Goal: Book appointment/travel/reservation

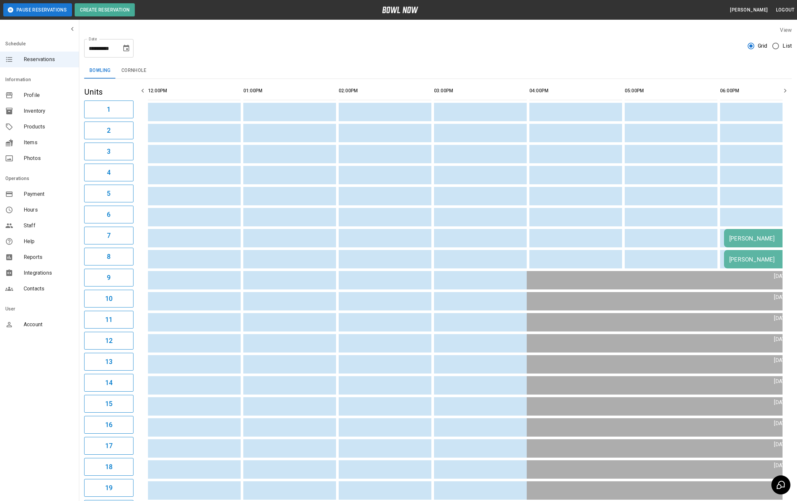
scroll to position [0, 203]
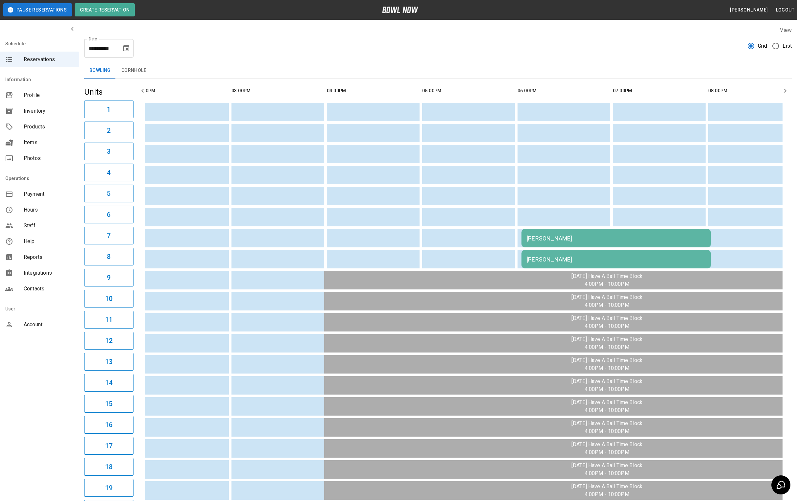
click at [124, 49] on icon "Choose date, selected date is Aug 21, 2025" at bounding box center [126, 48] width 6 height 7
click at [140, 122] on button "16" at bounding box center [140, 120] width 12 height 12
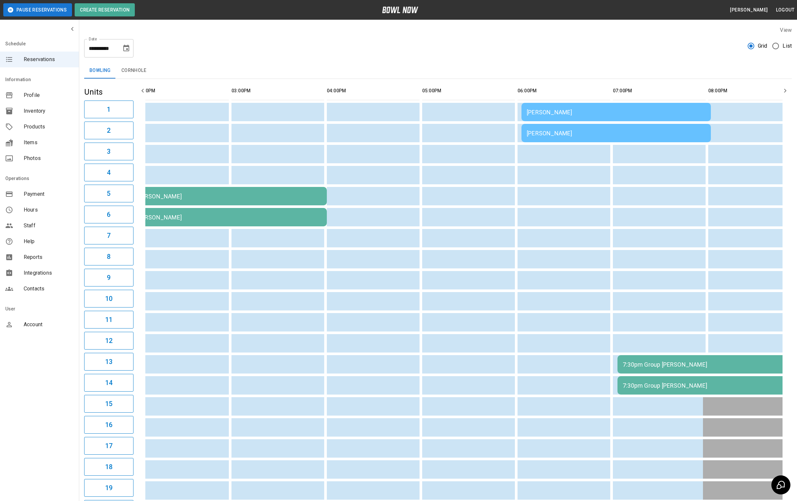
type input "**********"
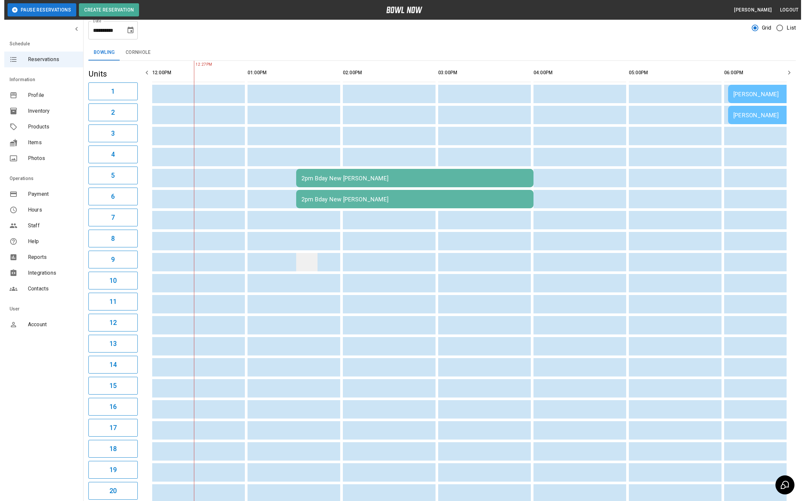
scroll to position [3, 0]
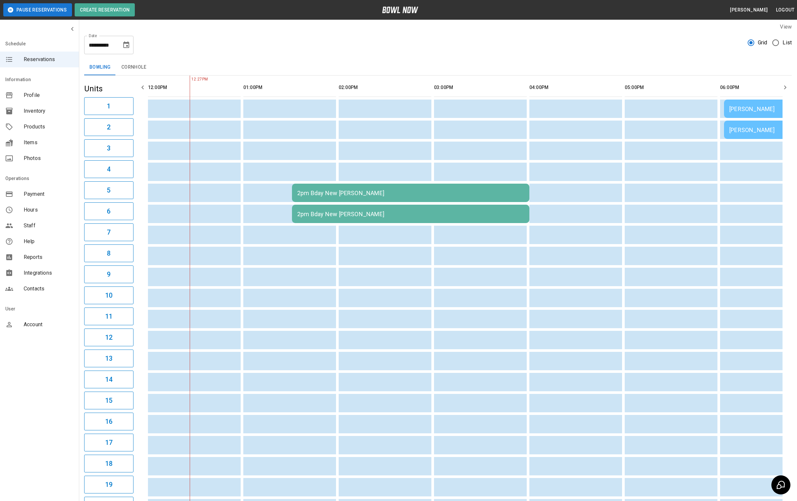
click at [346, 194] on div "2pm Bday New [PERSON_NAME]" at bounding box center [410, 193] width 227 height 7
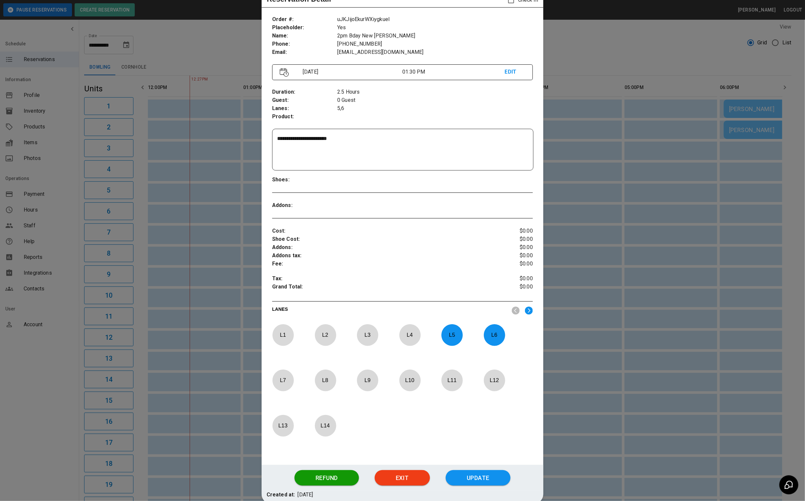
scroll to position [10, 0]
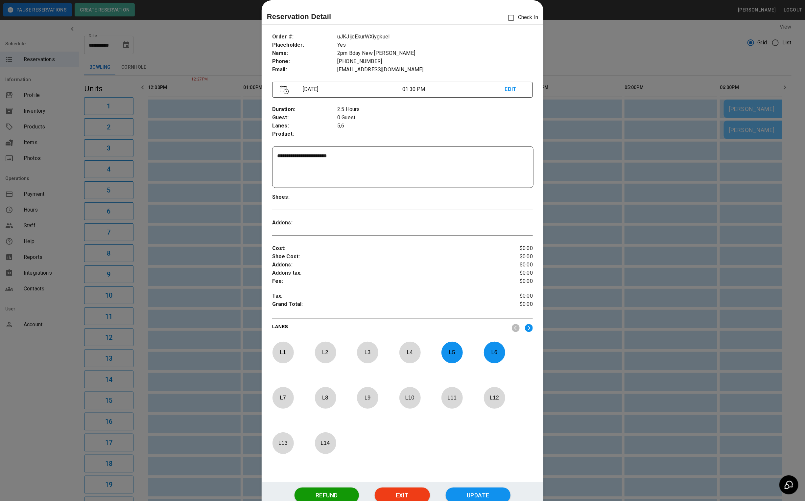
click at [505, 88] on p "EDIT" at bounding box center [515, 89] width 20 height 8
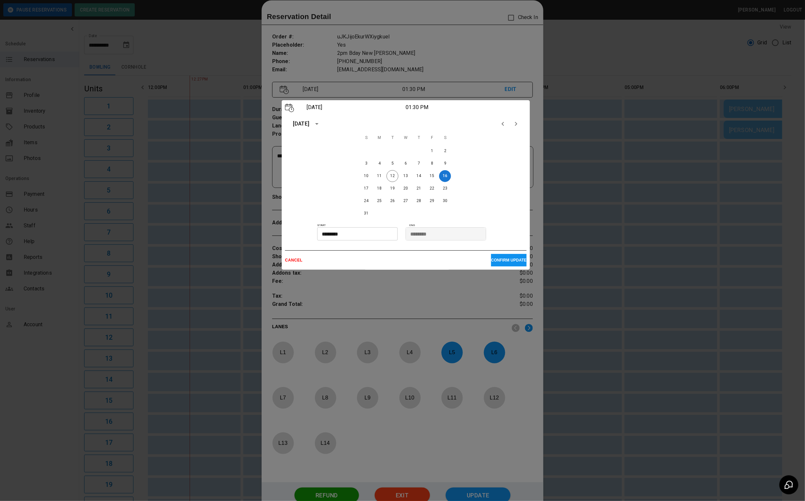
click at [346, 233] on input "********" at bounding box center [355, 233] width 76 height 13
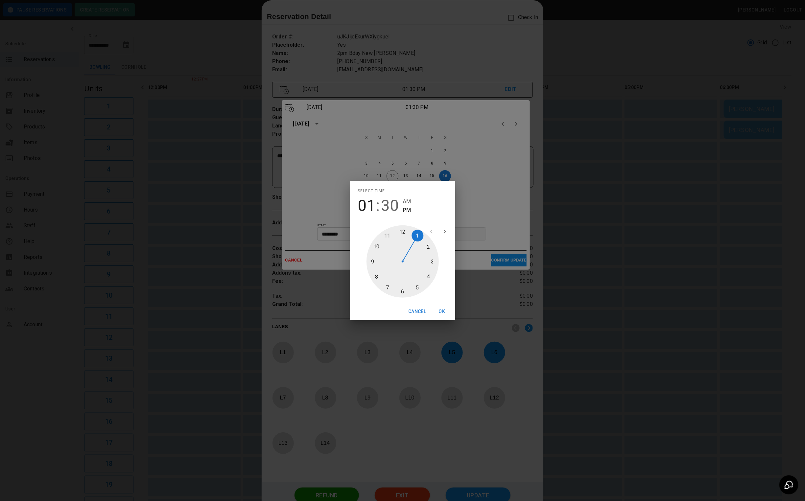
click at [387, 231] on div at bounding box center [403, 262] width 72 height 72
click at [406, 201] on span "AM" at bounding box center [407, 201] width 8 height 9
type input "********"
click at [445, 314] on button "OK" at bounding box center [442, 312] width 21 height 12
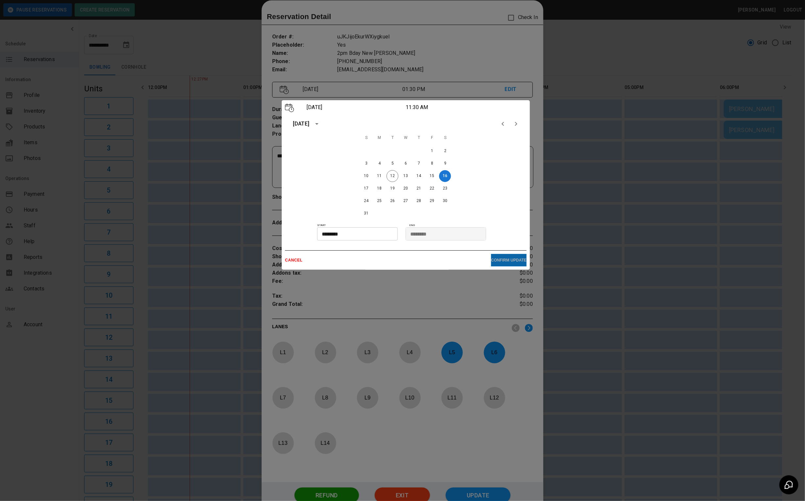
click at [509, 261] on p "CONFIRM UPDATE" at bounding box center [509, 260] width 36 height 5
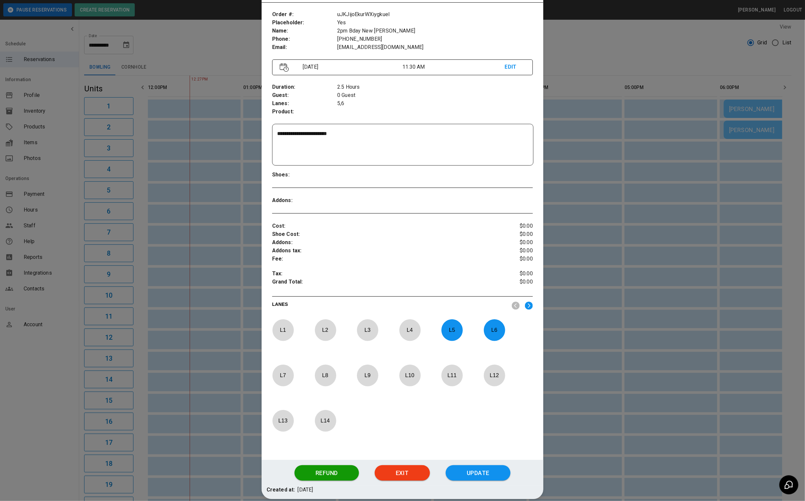
scroll to position [15, 0]
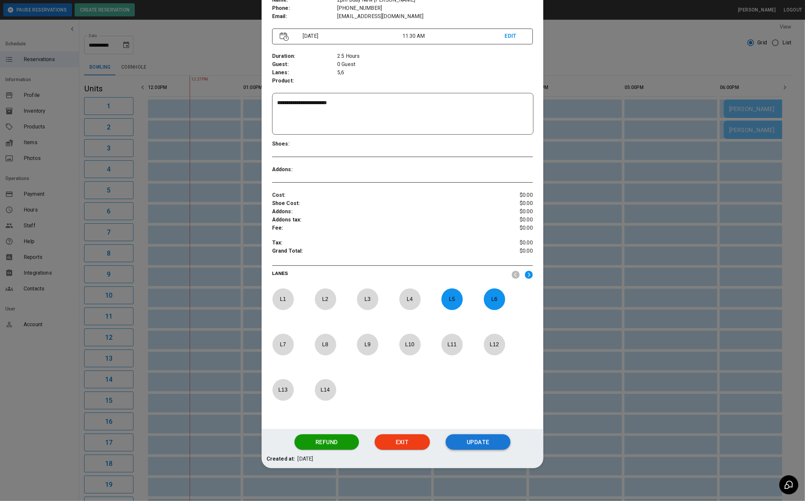
click at [466, 444] on button "Update" at bounding box center [478, 443] width 65 height 16
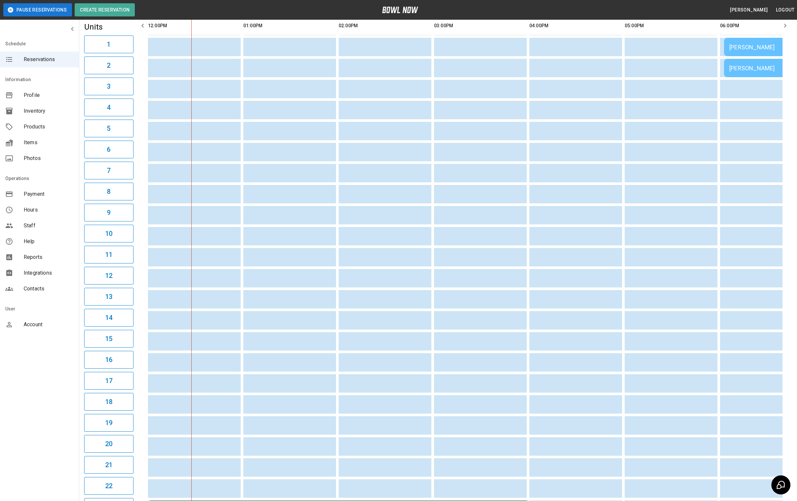
scroll to position [0, 0]
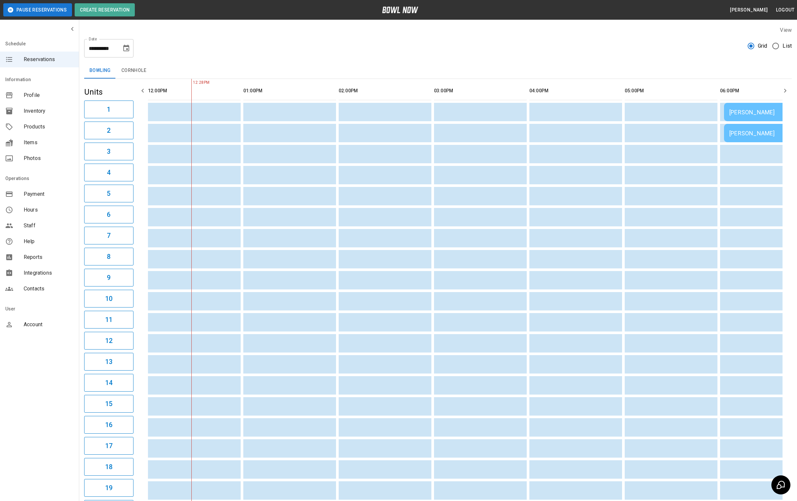
click at [123, 50] on icon "Choose date, selected date is Aug 16, 2025" at bounding box center [126, 48] width 8 height 8
click at [140, 120] on button "16" at bounding box center [140, 120] width 12 height 12
click at [296, 46] on div "**********" at bounding box center [437, 46] width 707 height 24
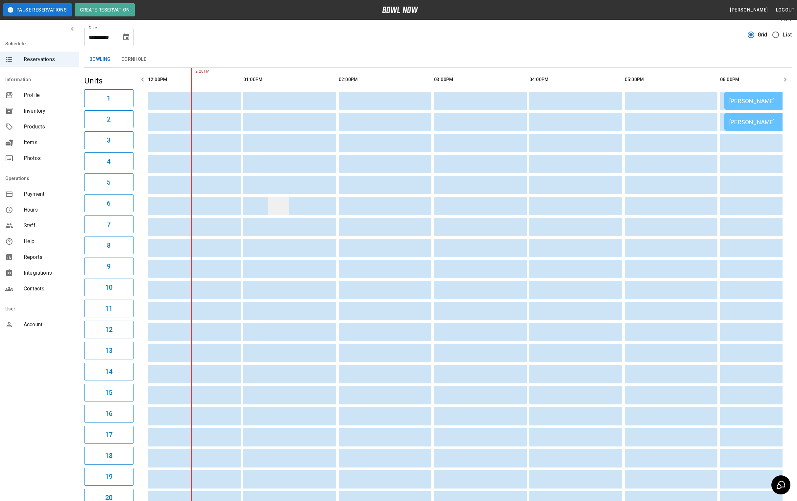
scroll to position [3, 0]
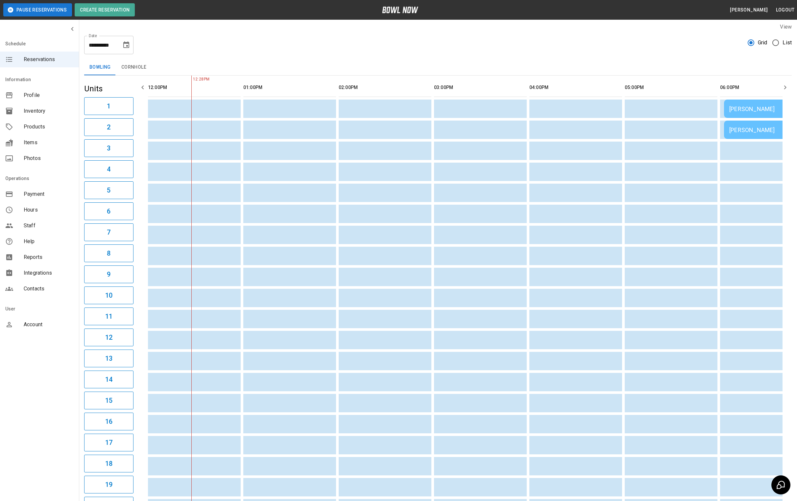
click at [129, 46] on icon "Choose date, selected date is Aug 16, 2025" at bounding box center [126, 44] width 6 height 7
click at [86, 116] on button "12" at bounding box center [88, 117] width 12 height 12
type input "**********"
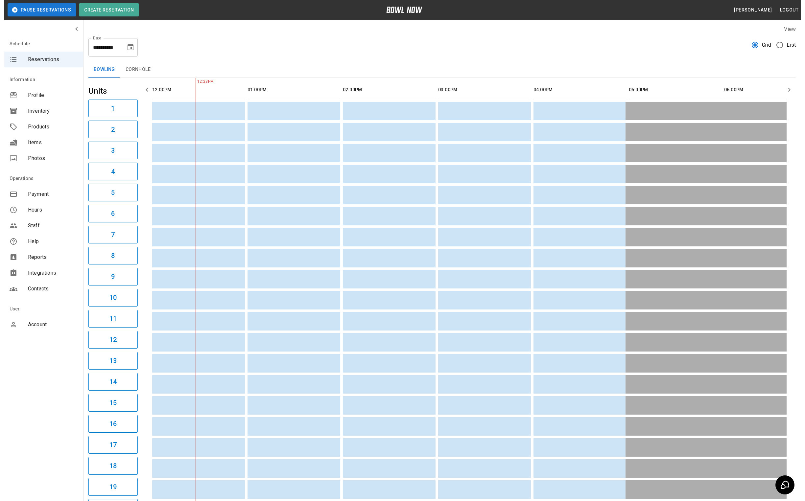
scroll to position [0, 0]
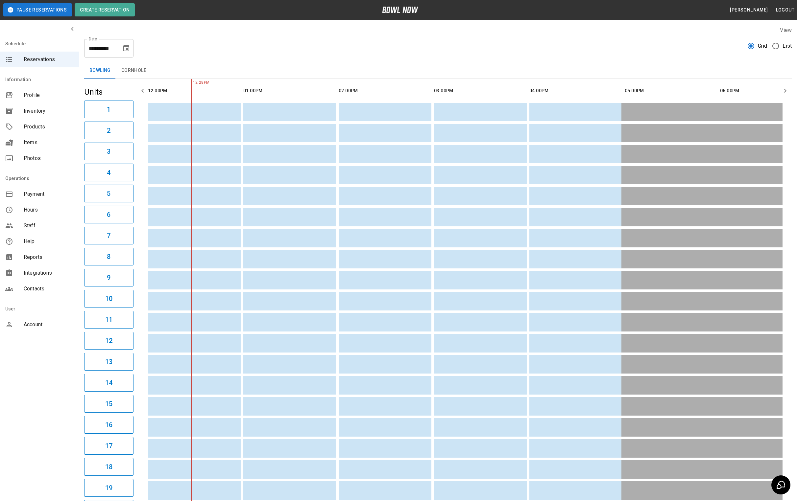
click at [124, 48] on icon "Choose date, selected date is Aug 12, 2025" at bounding box center [126, 48] width 6 height 7
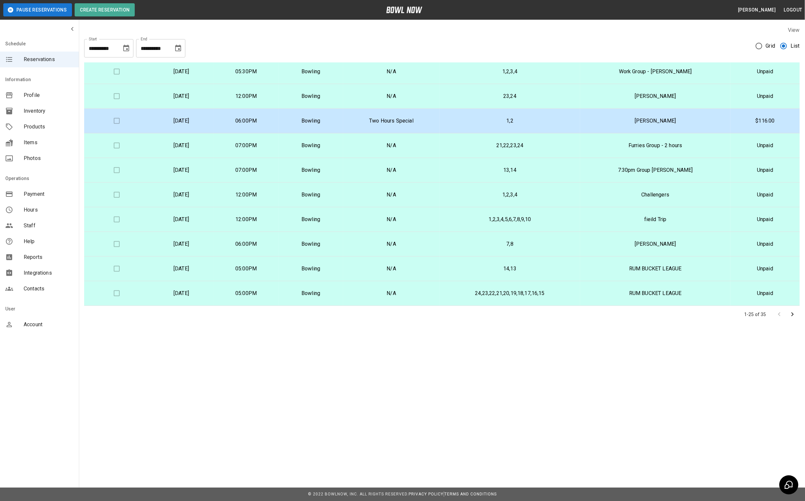
scroll to position [395, 0]
click at [792, 315] on icon "Go to next page" at bounding box center [793, 315] width 8 height 8
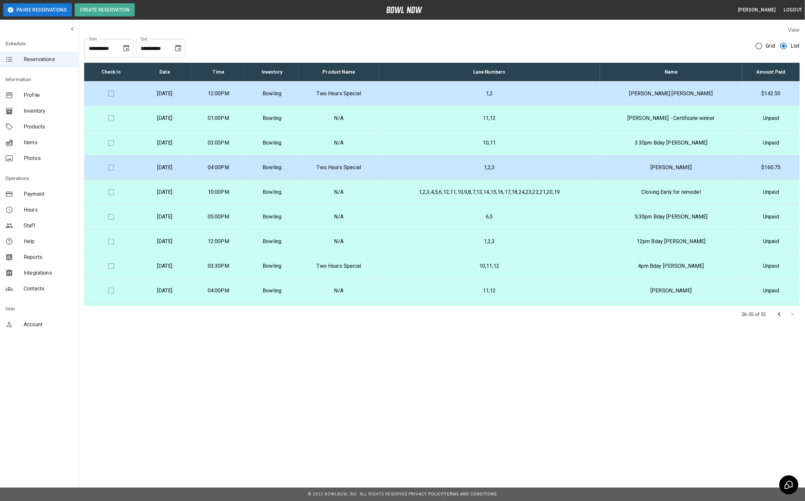
scroll to position [24, 0]
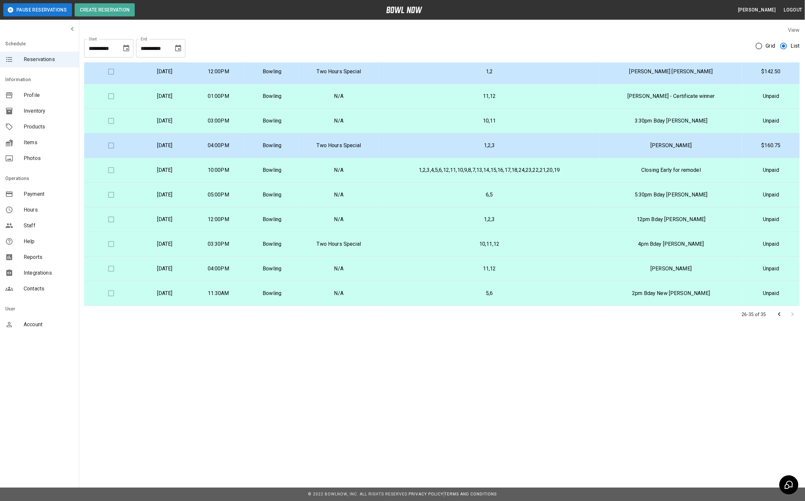
click at [418, 286] on td "5,6" at bounding box center [489, 293] width 221 height 25
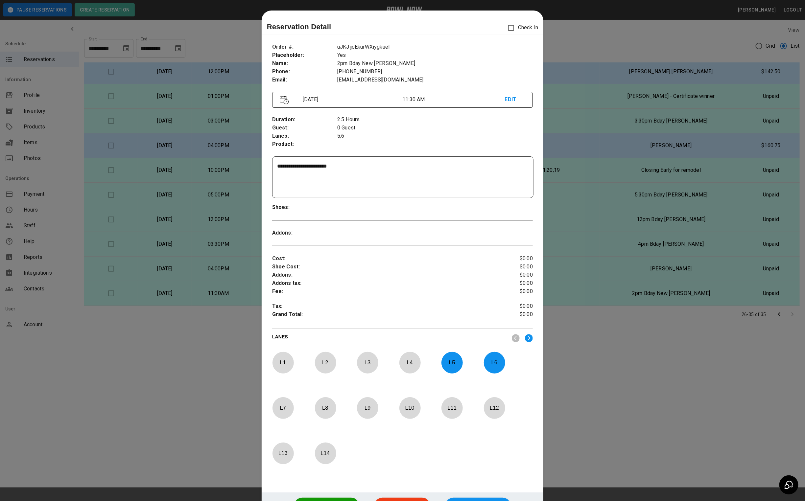
scroll to position [10, 0]
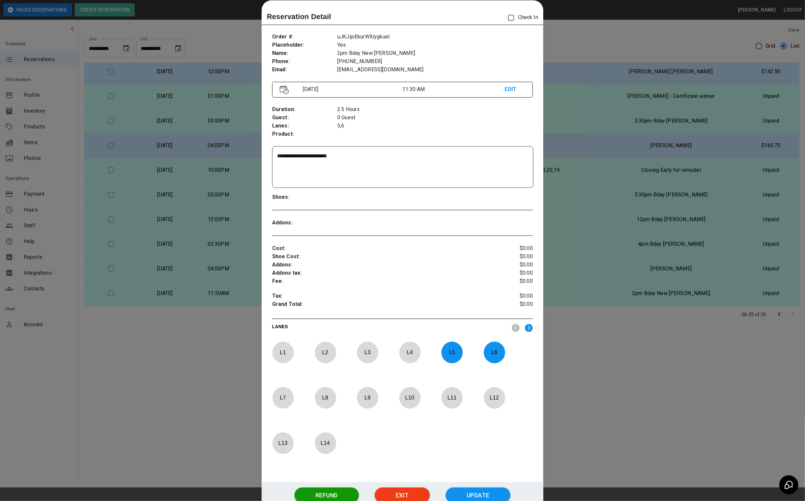
click at [505, 92] on p "EDIT" at bounding box center [515, 89] width 20 height 8
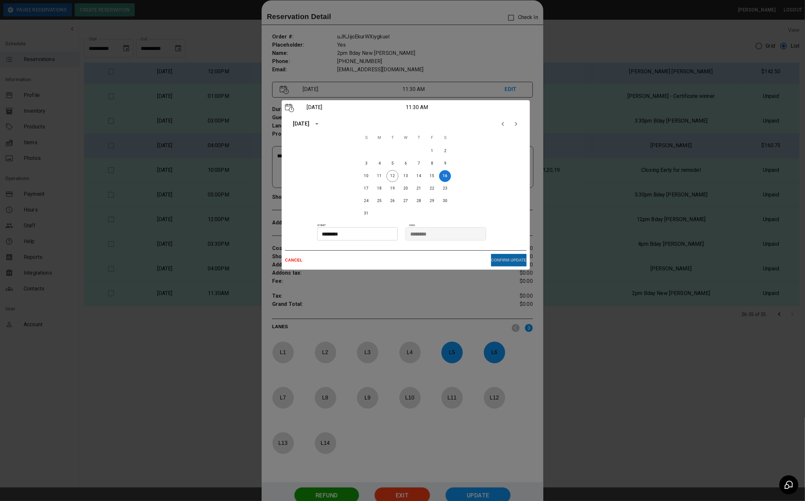
click at [497, 259] on p "CONFIRM UPDATE" at bounding box center [509, 260] width 36 height 5
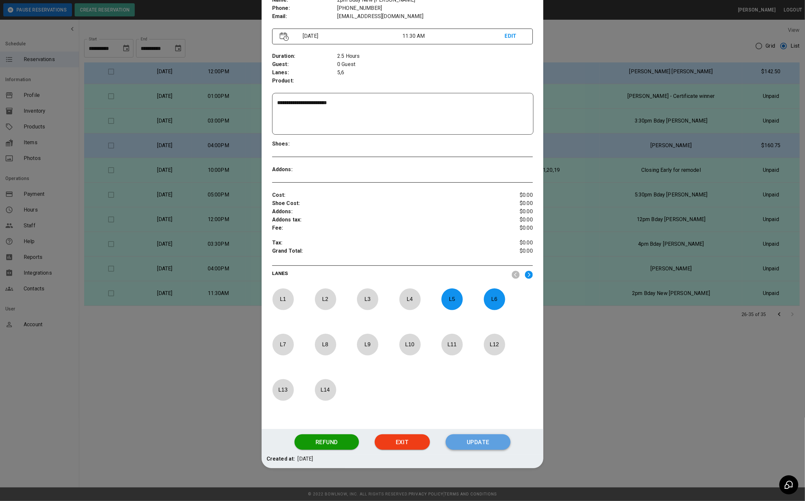
click at [472, 446] on button "Update" at bounding box center [478, 443] width 65 height 16
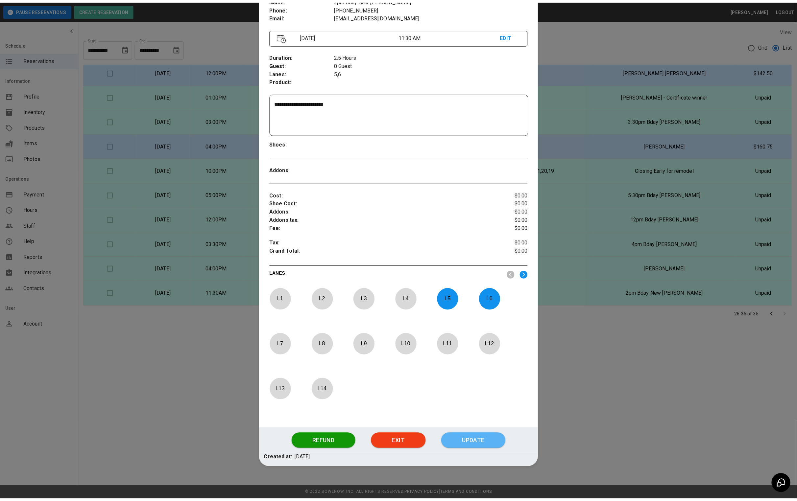
scroll to position [32, 0]
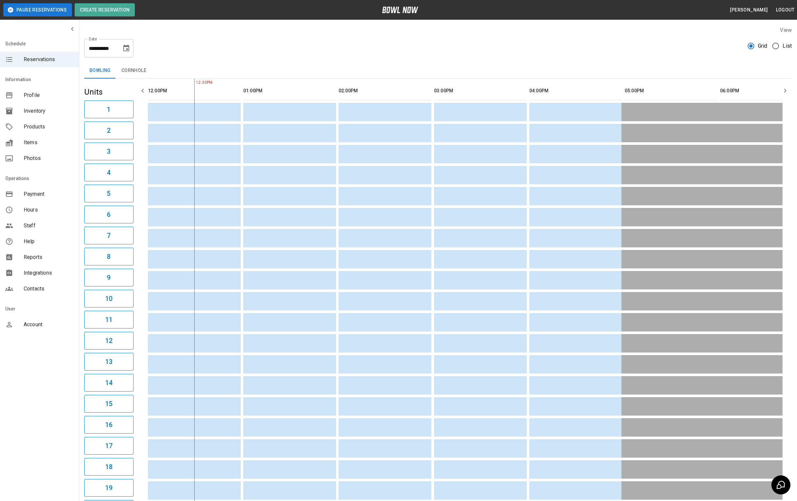
click at [124, 49] on icon "Choose date, selected date is Aug 12, 2025" at bounding box center [126, 48] width 8 height 8
click at [140, 117] on button "16" at bounding box center [140, 120] width 12 height 12
type input "**********"
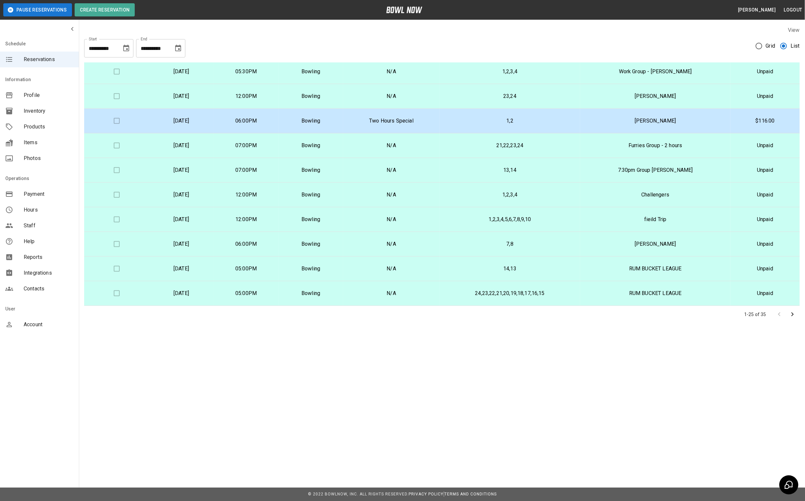
scroll to position [395, 0]
click at [790, 315] on icon "Go to next page" at bounding box center [793, 315] width 8 height 8
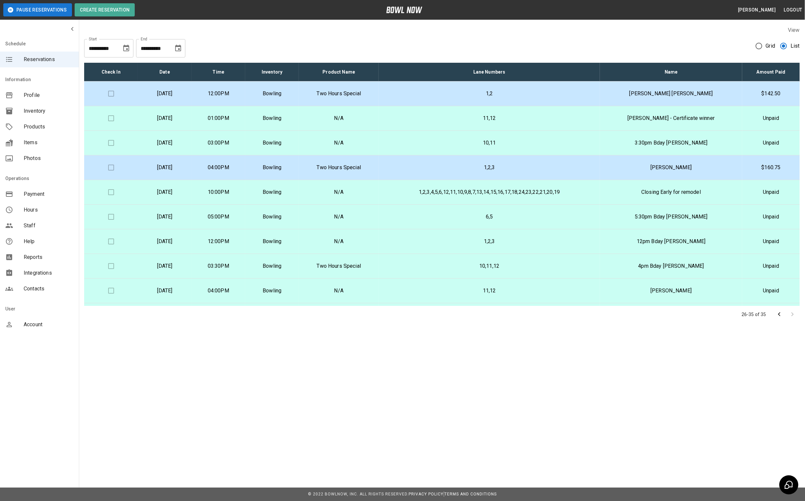
scroll to position [24, 0]
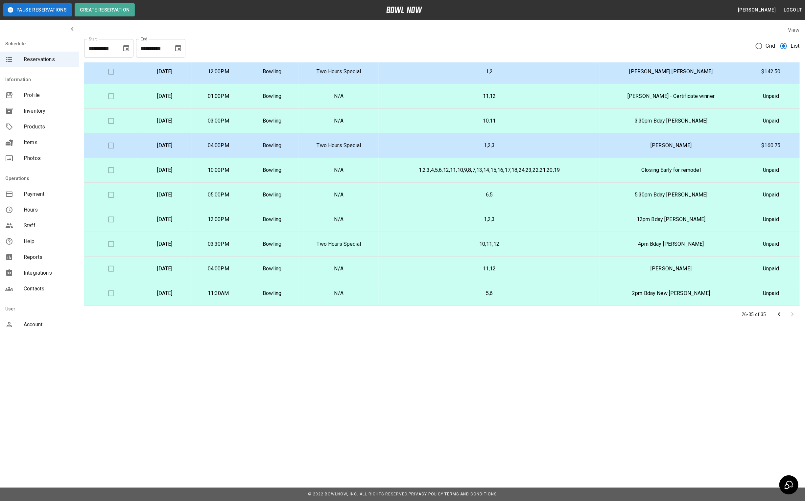
click at [379, 288] on td "N/A" at bounding box center [339, 293] width 80 height 25
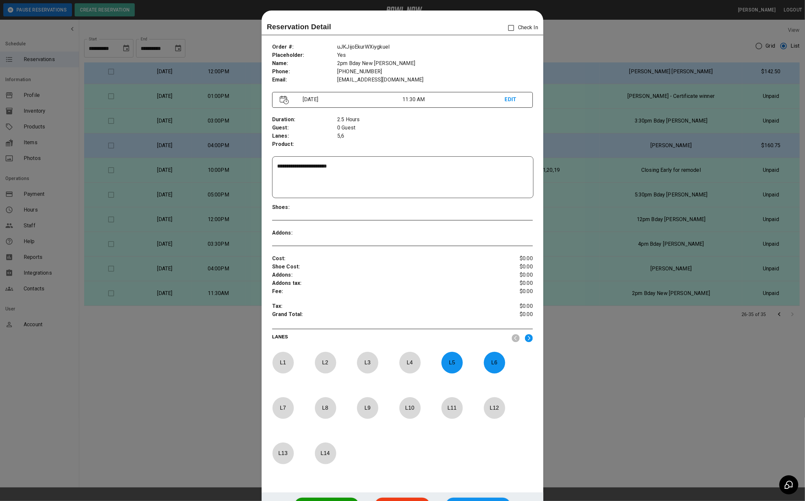
scroll to position [10, 0]
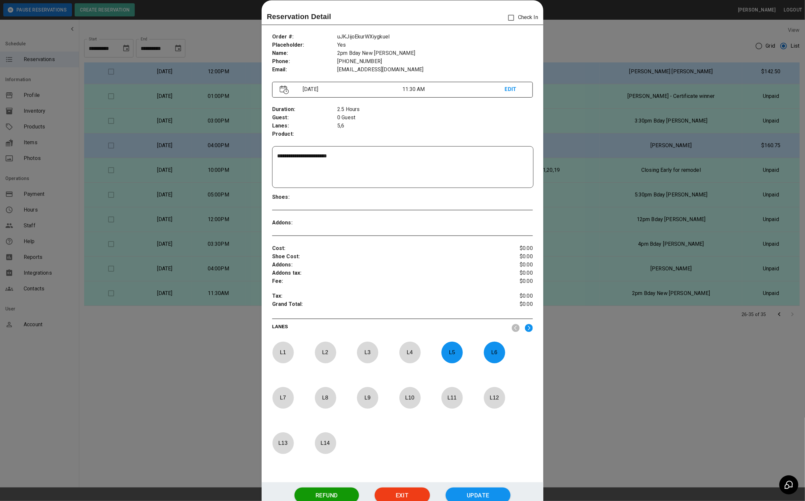
click at [505, 88] on p "EDIT" at bounding box center [515, 89] width 20 height 8
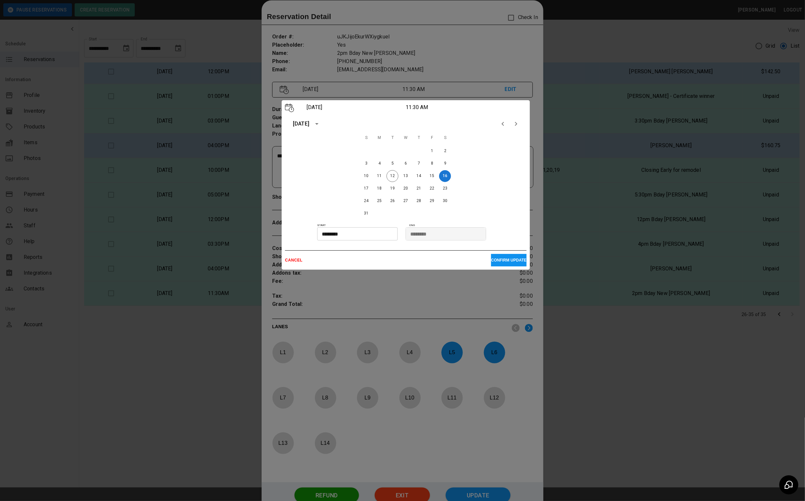
click at [371, 234] on input "********" at bounding box center [355, 233] width 76 height 13
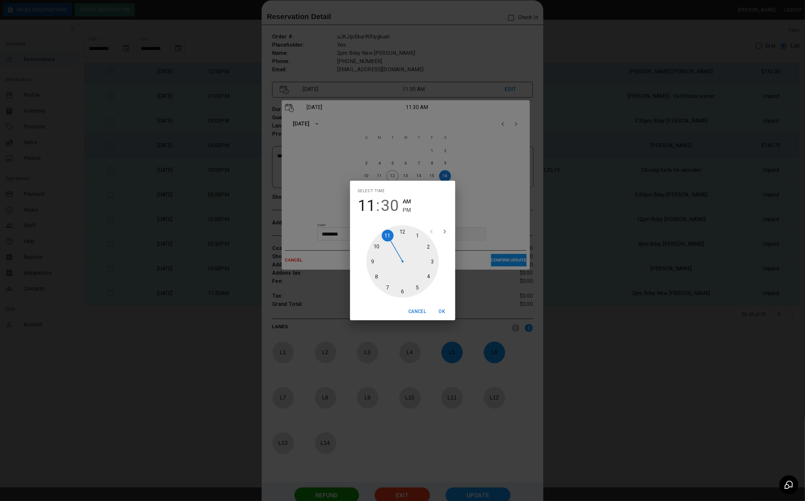
click at [397, 234] on div at bounding box center [403, 262] width 72 height 72
click at [402, 228] on div at bounding box center [403, 262] width 72 height 72
click at [443, 312] on button "OK" at bounding box center [442, 312] width 21 height 12
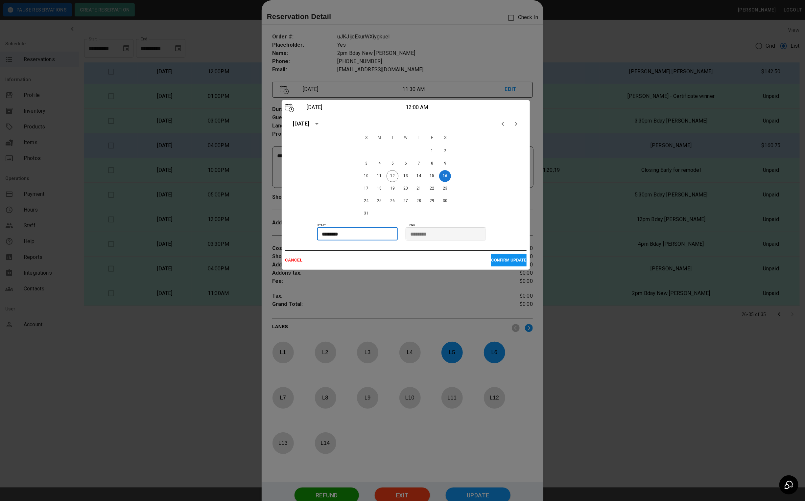
click at [342, 234] on input "********" at bounding box center [355, 233] width 76 height 13
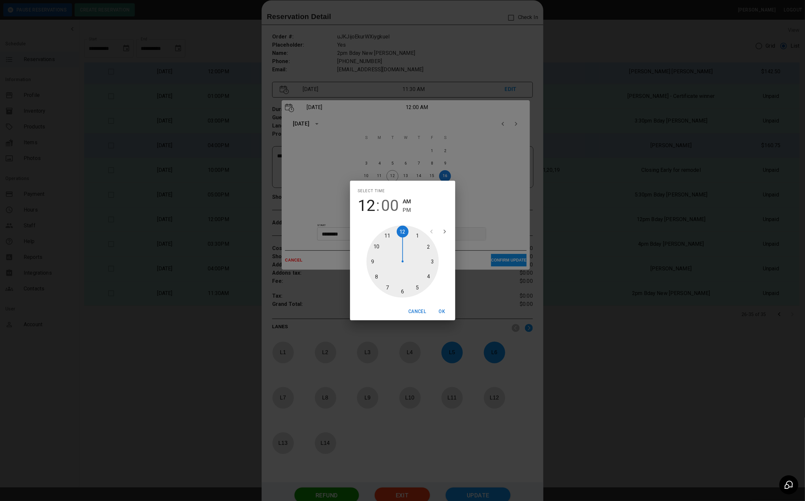
click at [409, 210] on span "PM" at bounding box center [407, 210] width 8 height 9
type input "********"
click at [440, 313] on button "OK" at bounding box center [442, 312] width 21 height 12
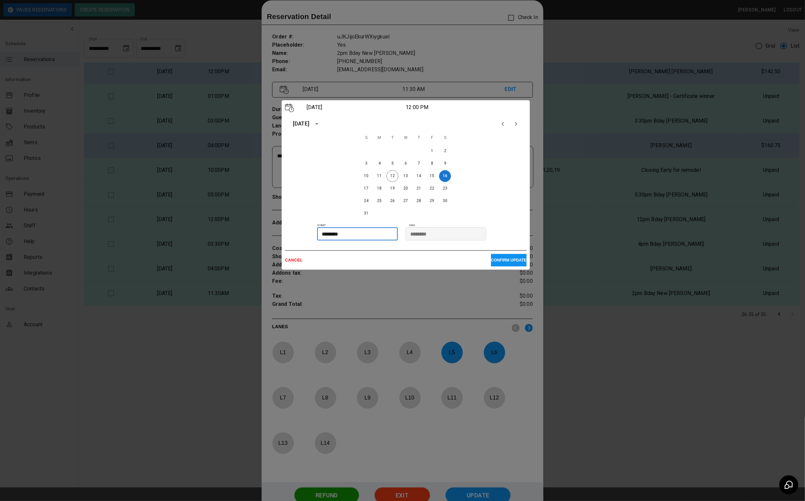
click at [500, 261] on p "CONFIRM UPDATE" at bounding box center [509, 260] width 36 height 5
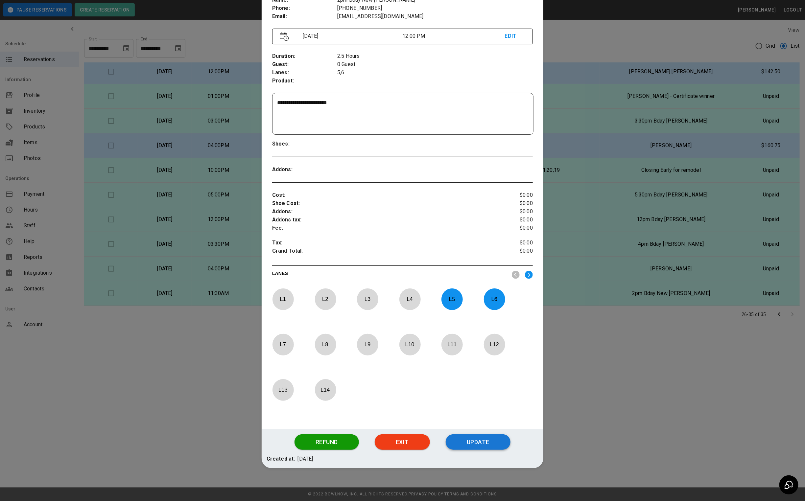
click at [466, 443] on button "Update" at bounding box center [478, 443] width 65 height 16
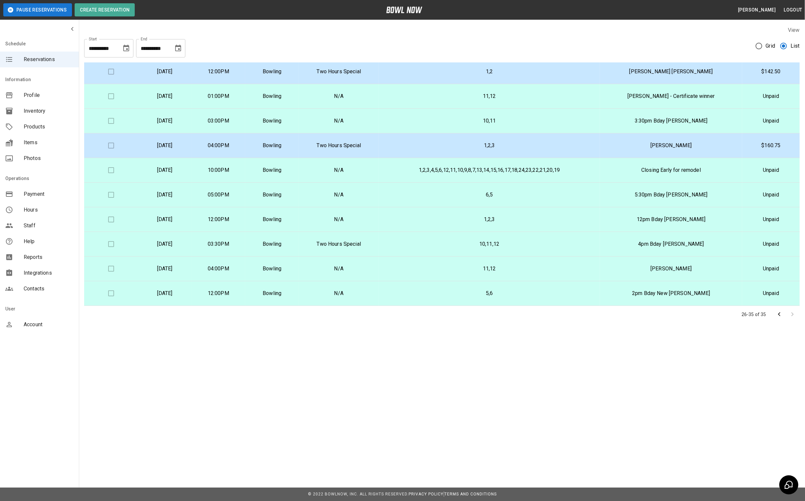
click at [333, 287] on td "N/A" at bounding box center [339, 293] width 80 height 25
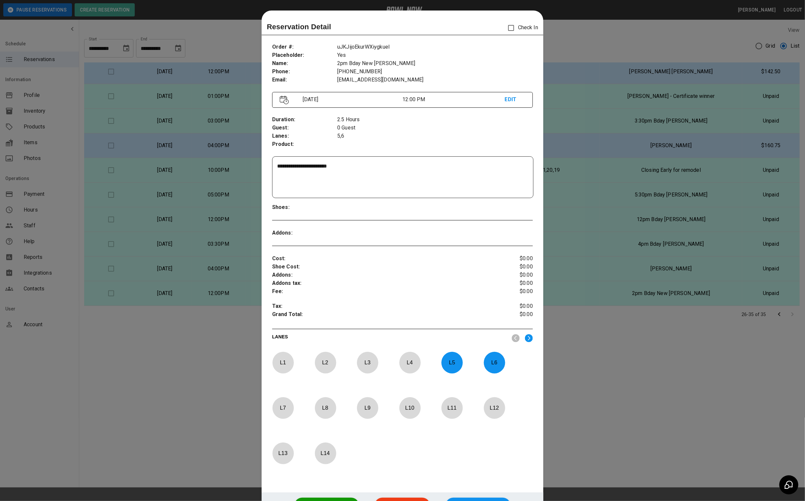
scroll to position [10, 0]
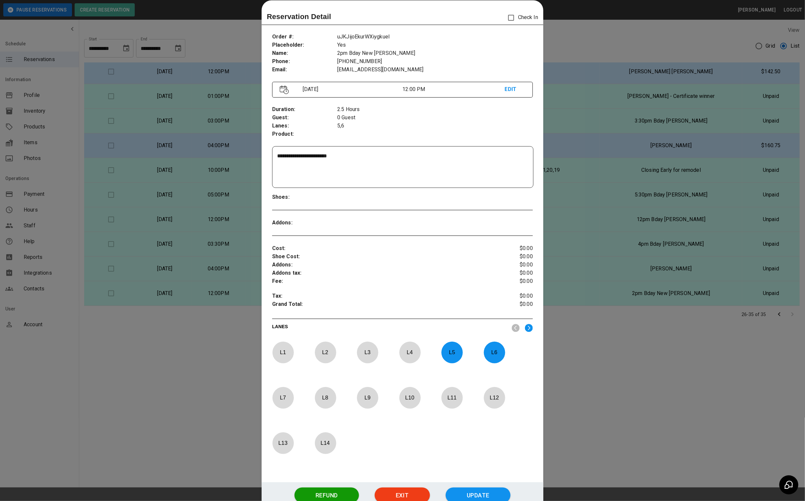
drag, startPoint x: 145, startPoint y: 352, endPoint x: 144, endPoint y: 347, distance: 5.0
click at [145, 351] on div at bounding box center [402, 250] width 805 height 501
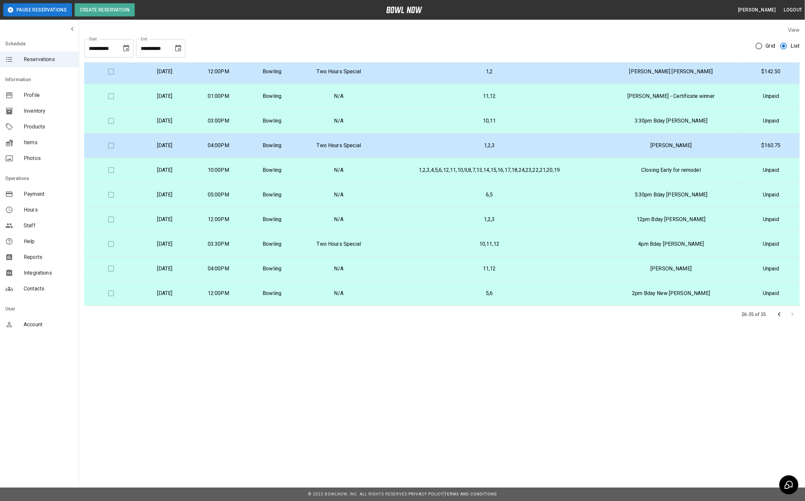
click at [186, 265] on p "[DATE]" at bounding box center [164, 269] width 43 height 8
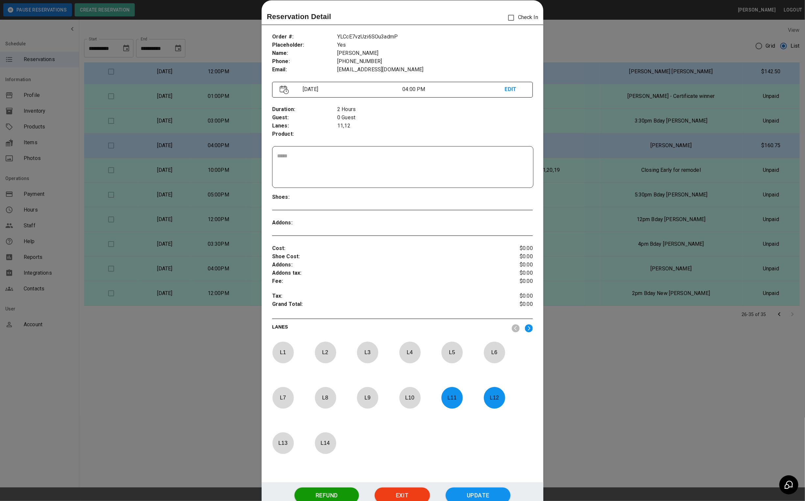
click at [215, 338] on div at bounding box center [402, 250] width 805 height 501
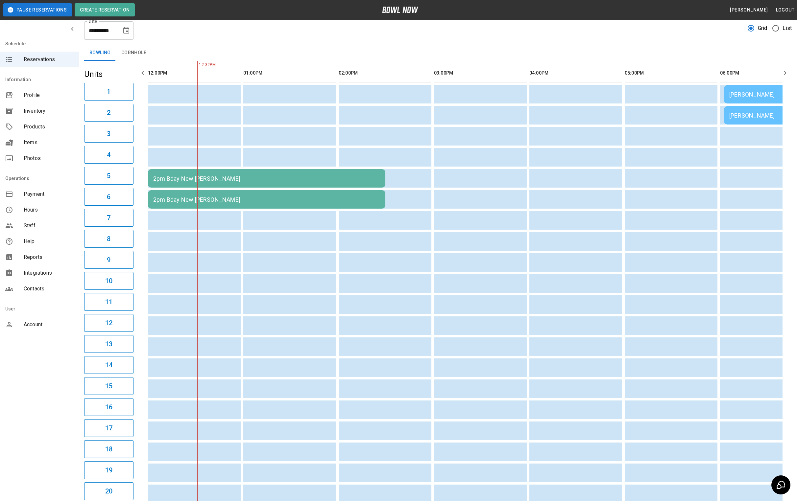
scroll to position [0, 0]
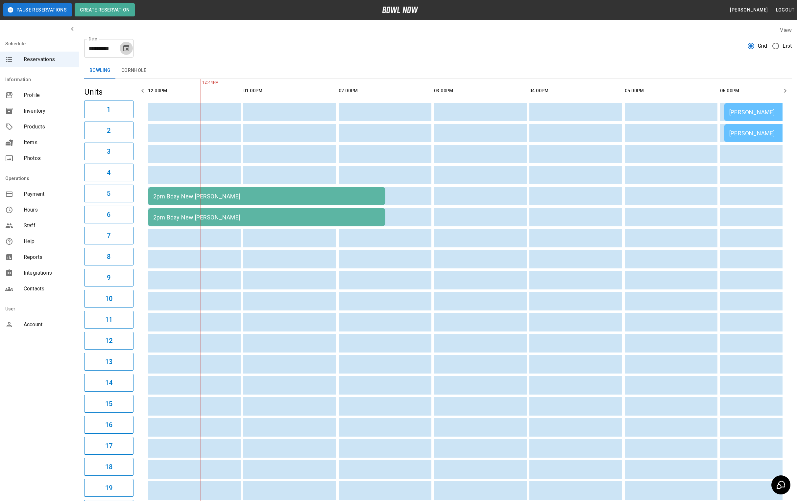
click at [129, 53] on button "Choose date, selected date is Aug 16, 2025" at bounding box center [126, 48] width 13 height 13
click at [89, 119] on button "12" at bounding box center [88, 120] width 12 height 12
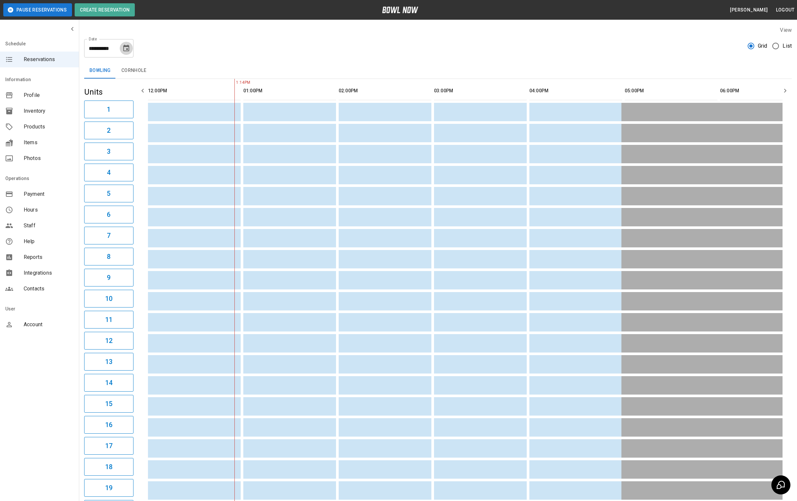
click at [125, 51] on icon "Choose date, selected date is Aug 12, 2025" at bounding box center [126, 48] width 6 height 7
click at [61, 131] on button "17" at bounding box center [61, 133] width 12 height 12
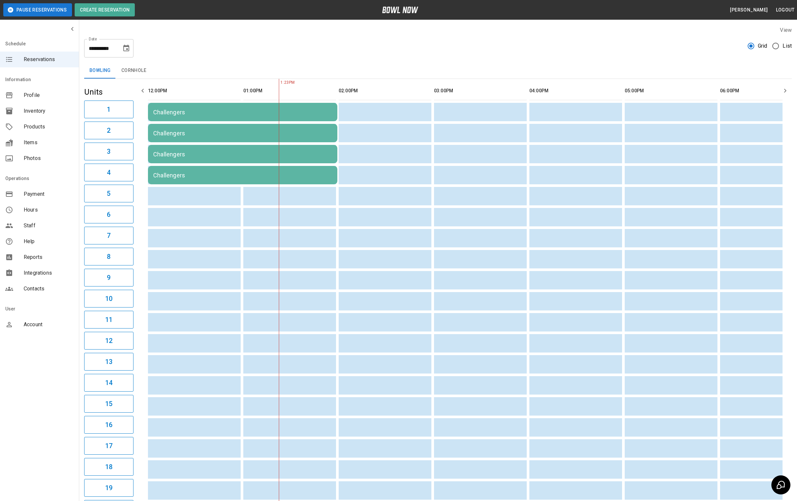
scroll to position [0, 95]
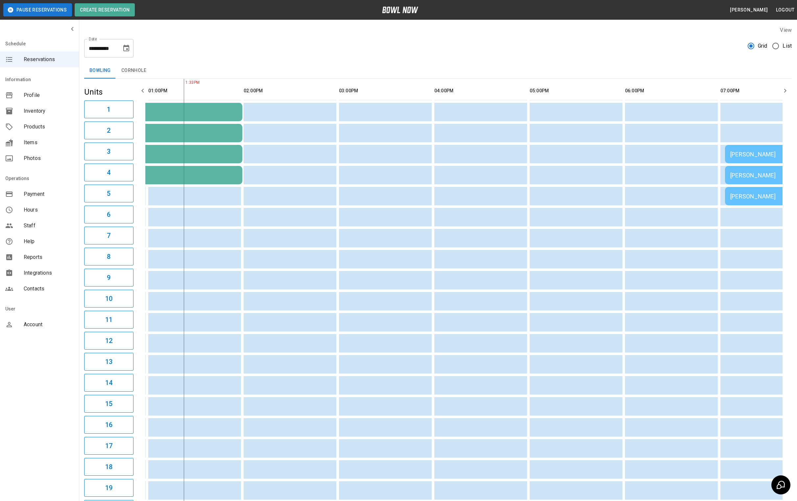
click at [128, 53] on button "Choose date, selected date is Aug 17, 2025" at bounding box center [126, 48] width 13 height 13
click at [86, 122] on button "12" at bounding box center [88, 120] width 12 height 12
type input "**********"
